Goal: Transaction & Acquisition: Purchase product/service

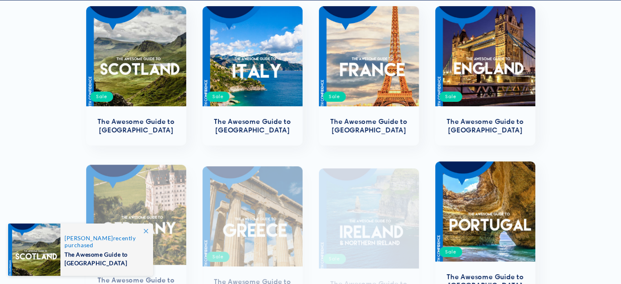
scroll to position [201, 0]
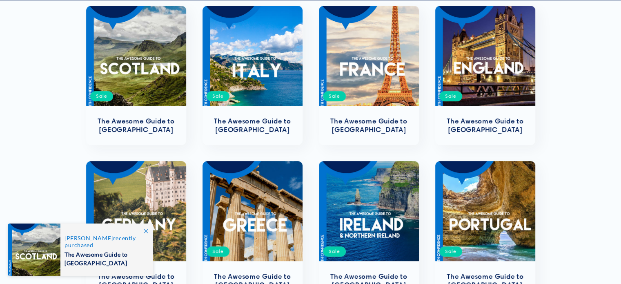
click at [145, 232] on icon at bounding box center [146, 231] width 4 height 4
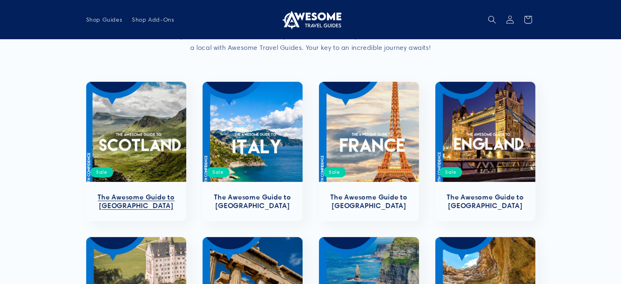
scroll to position [124, 0]
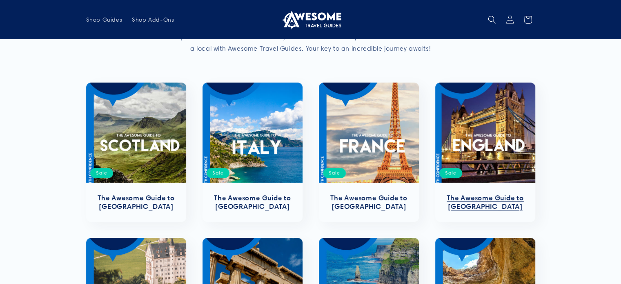
click at [481, 194] on link "The Awesome Guide to [GEOGRAPHIC_DATA]" at bounding box center [486, 202] width 84 height 17
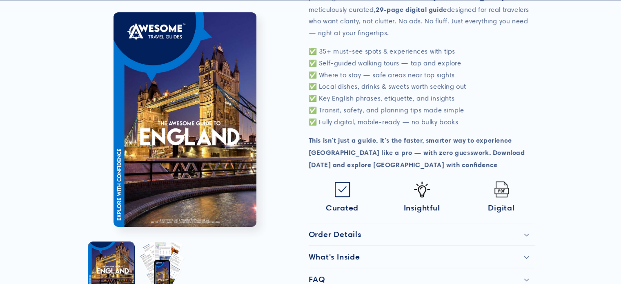
scroll to position [247, 0]
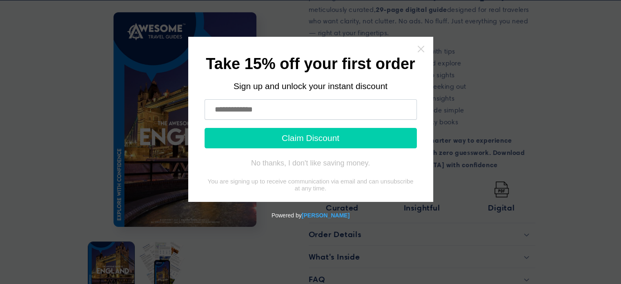
click at [422, 48] on icon "Close widget" at bounding box center [420, 49] width 7 height 7
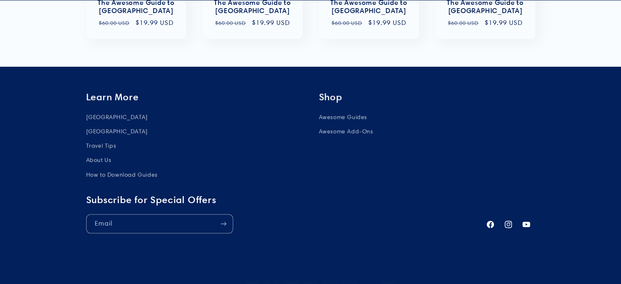
scroll to position [1008, 0]
